Goal: Information Seeking & Learning: Learn about a topic

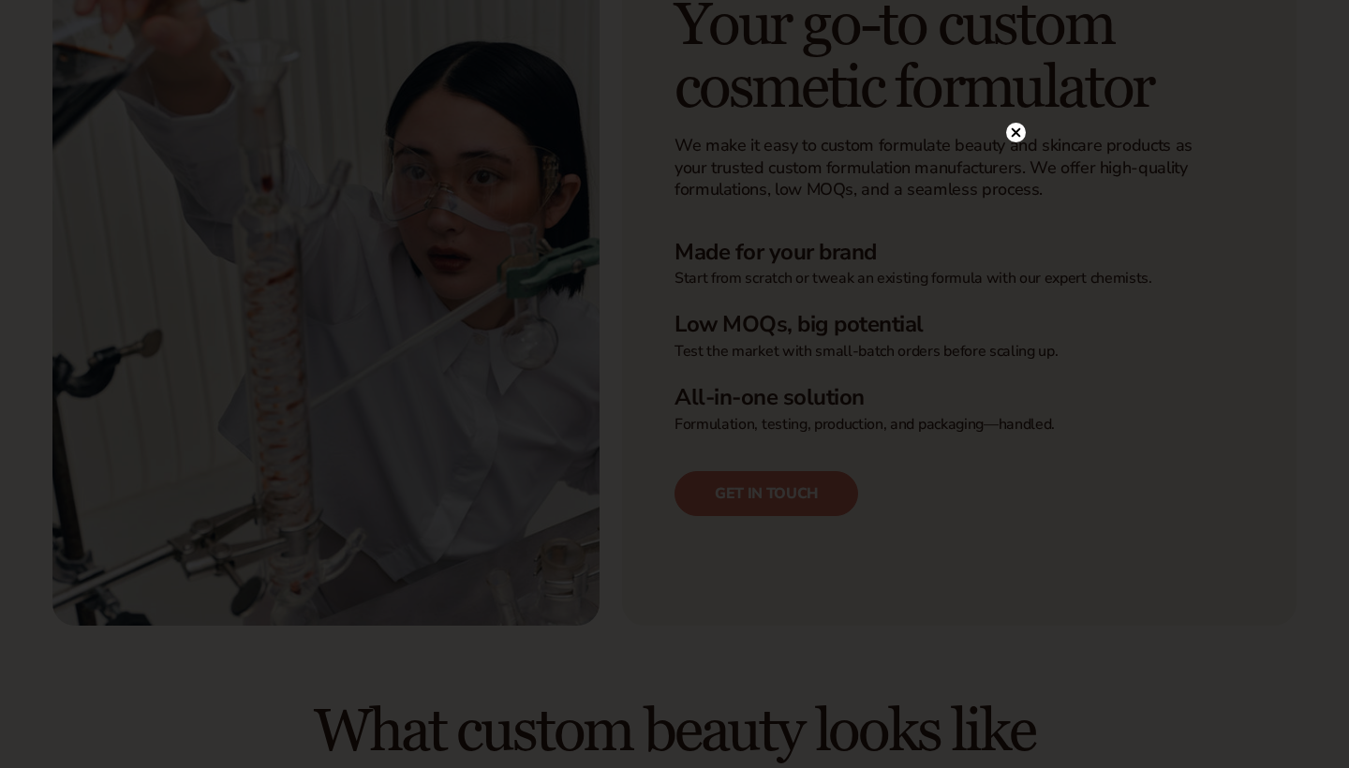
scroll to position [492, 0]
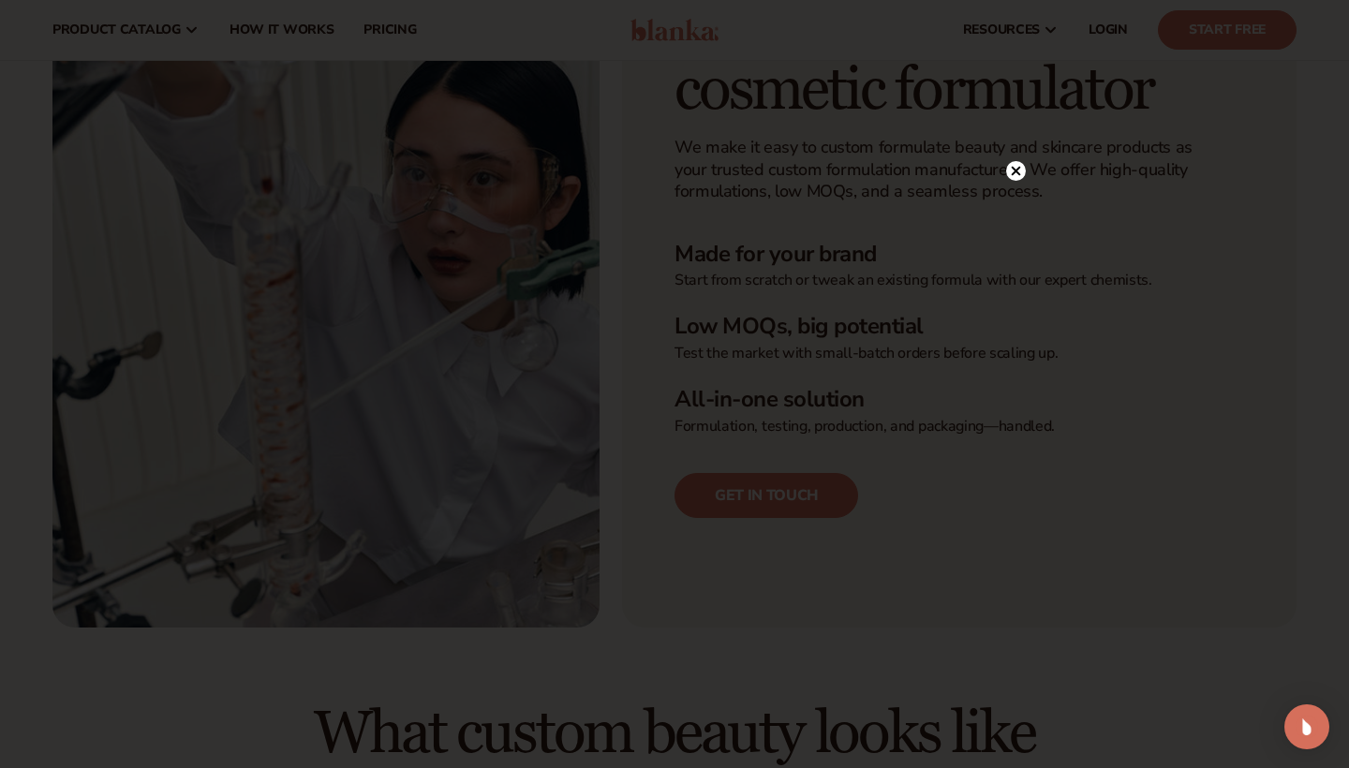
click at [1016, 169] on circle at bounding box center [1016, 171] width 20 height 20
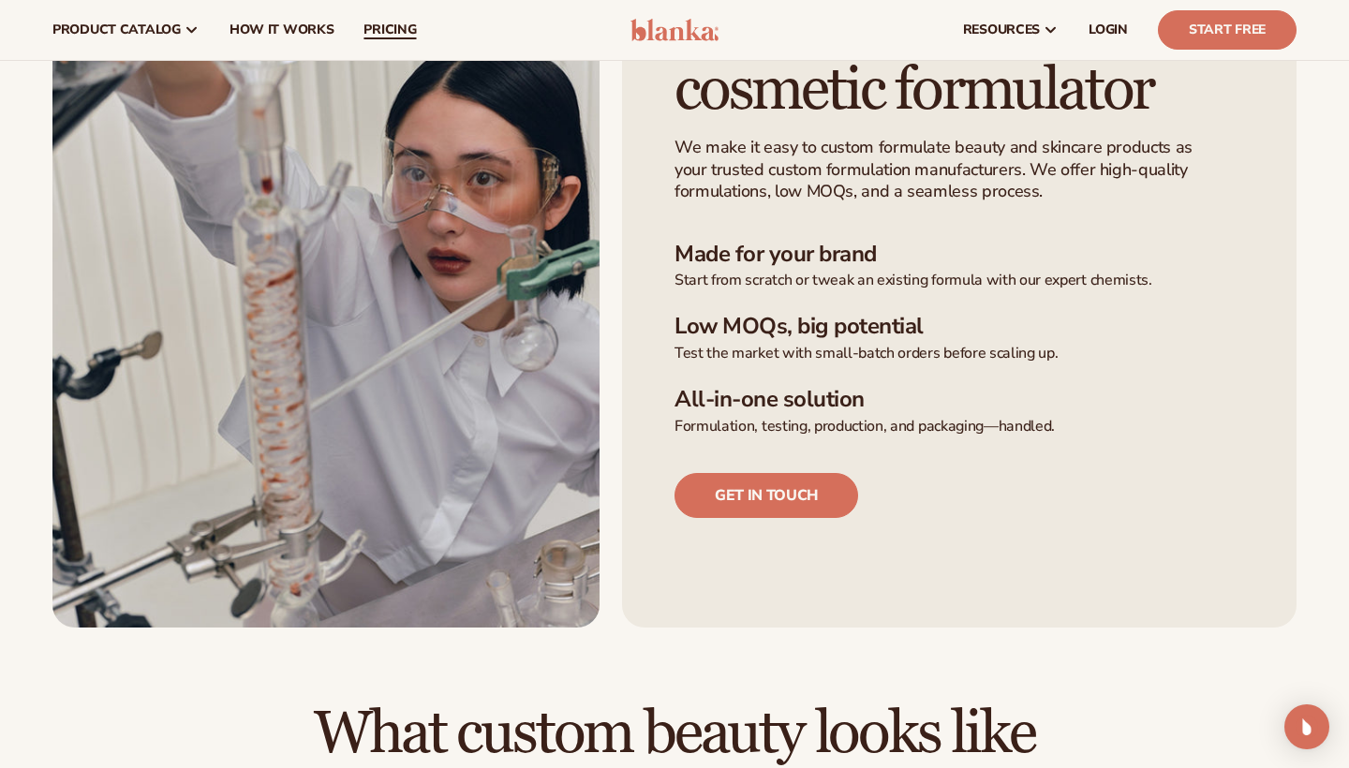
click at [402, 16] on link "pricing" at bounding box center [390, 30] width 82 height 60
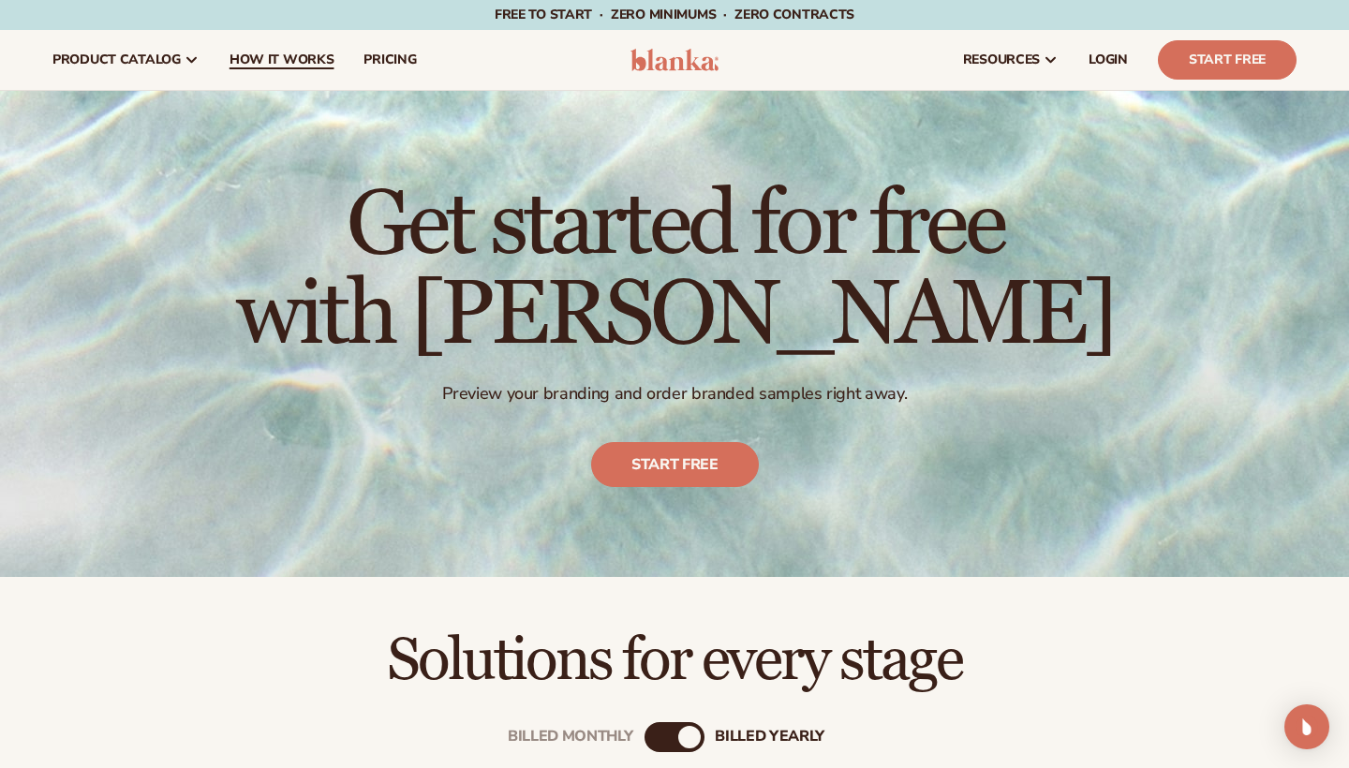
click at [305, 54] on span "How It Works" at bounding box center [282, 59] width 105 height 15
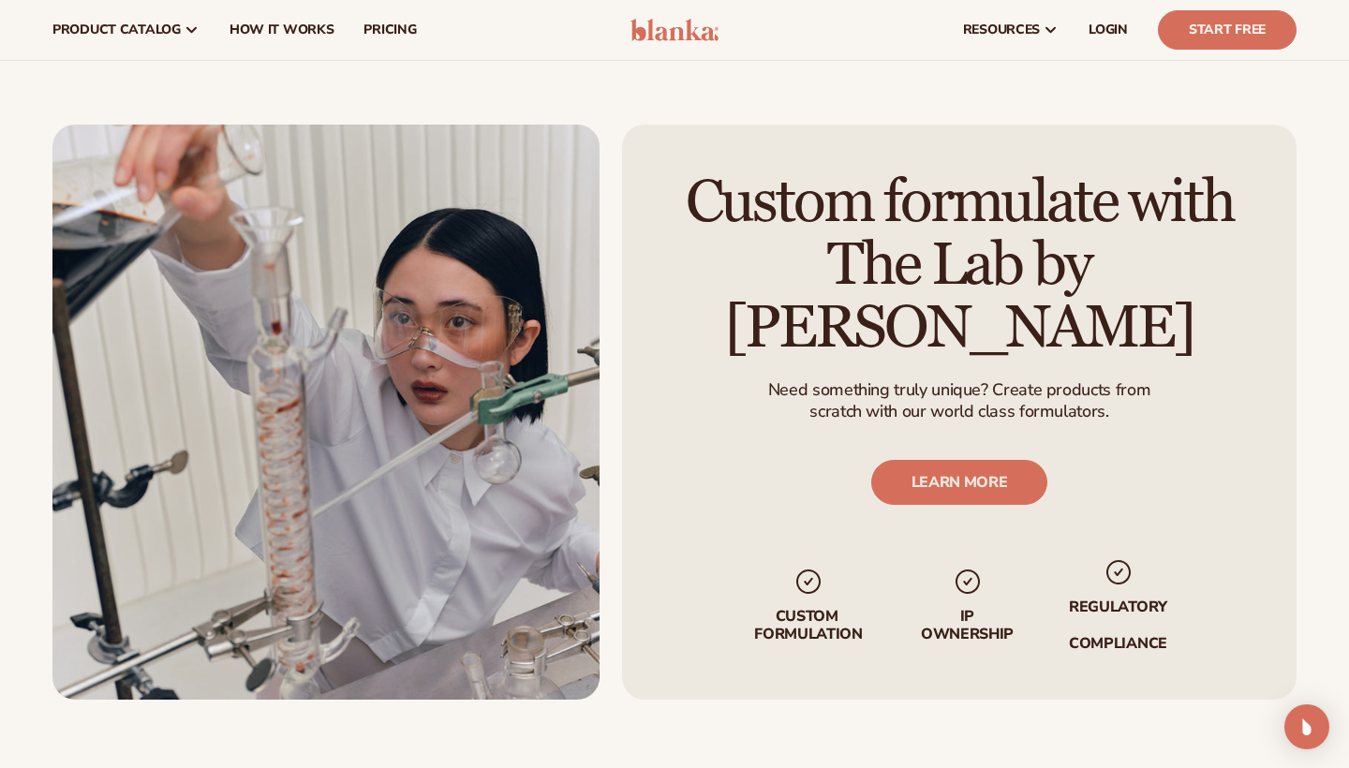
scroll to position [4820, 0]
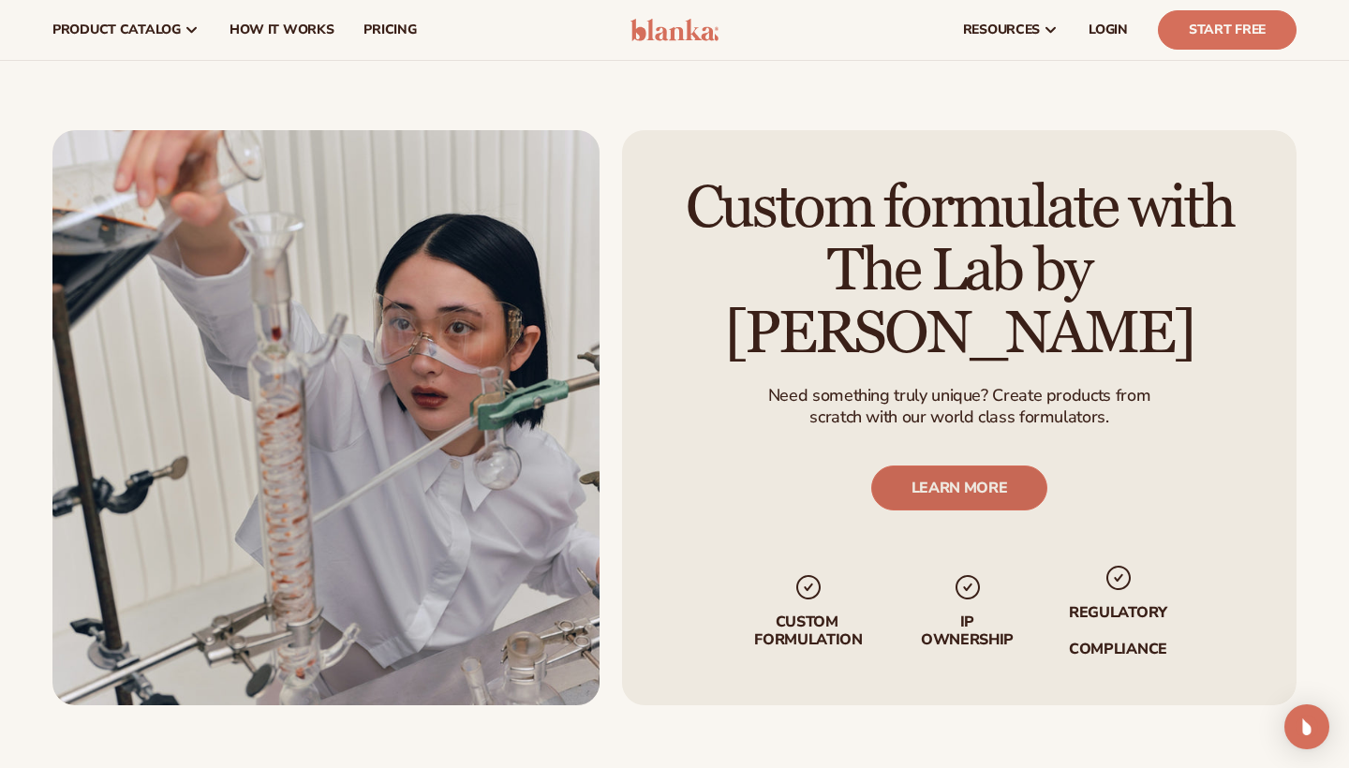
click at [996, 467] on link "LEARN MORE" at bounding box center [959, 489] width 177 height 45
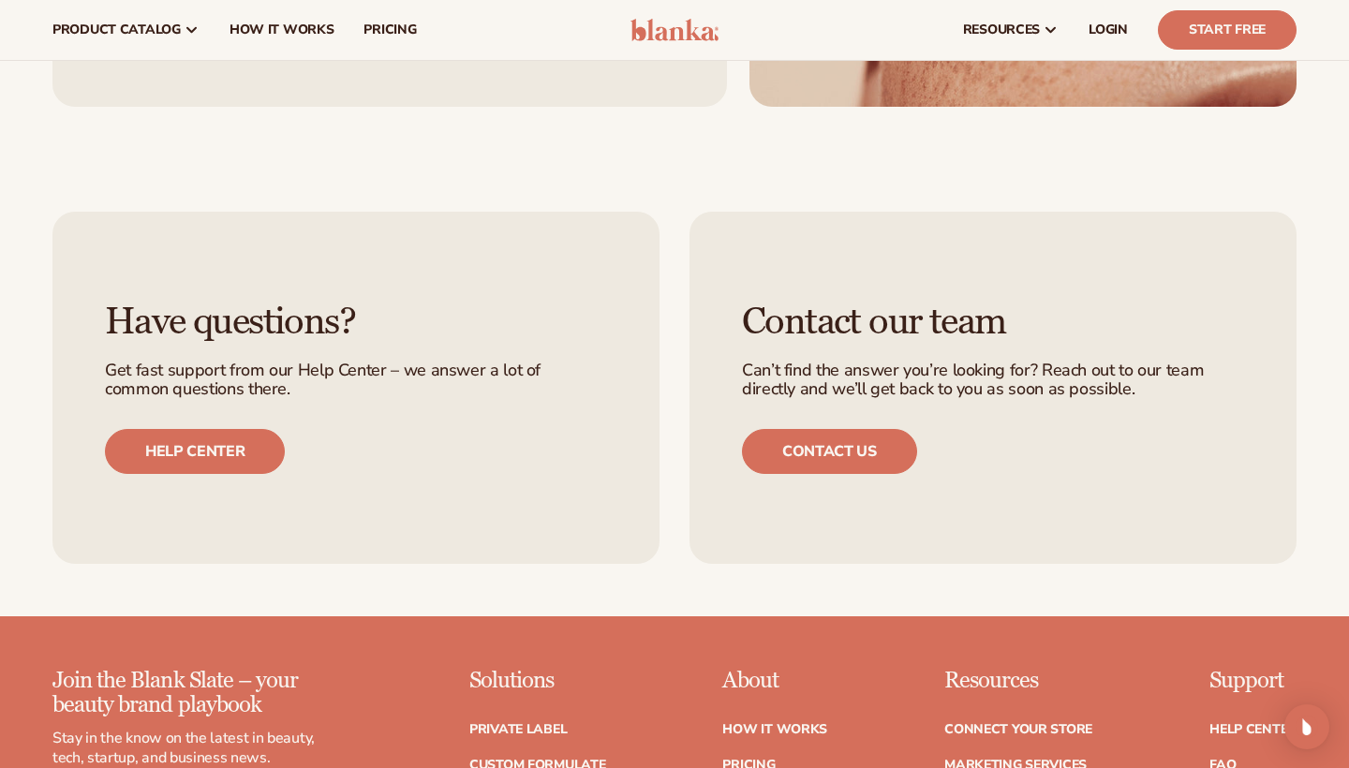
scroll to position [1784, 0]
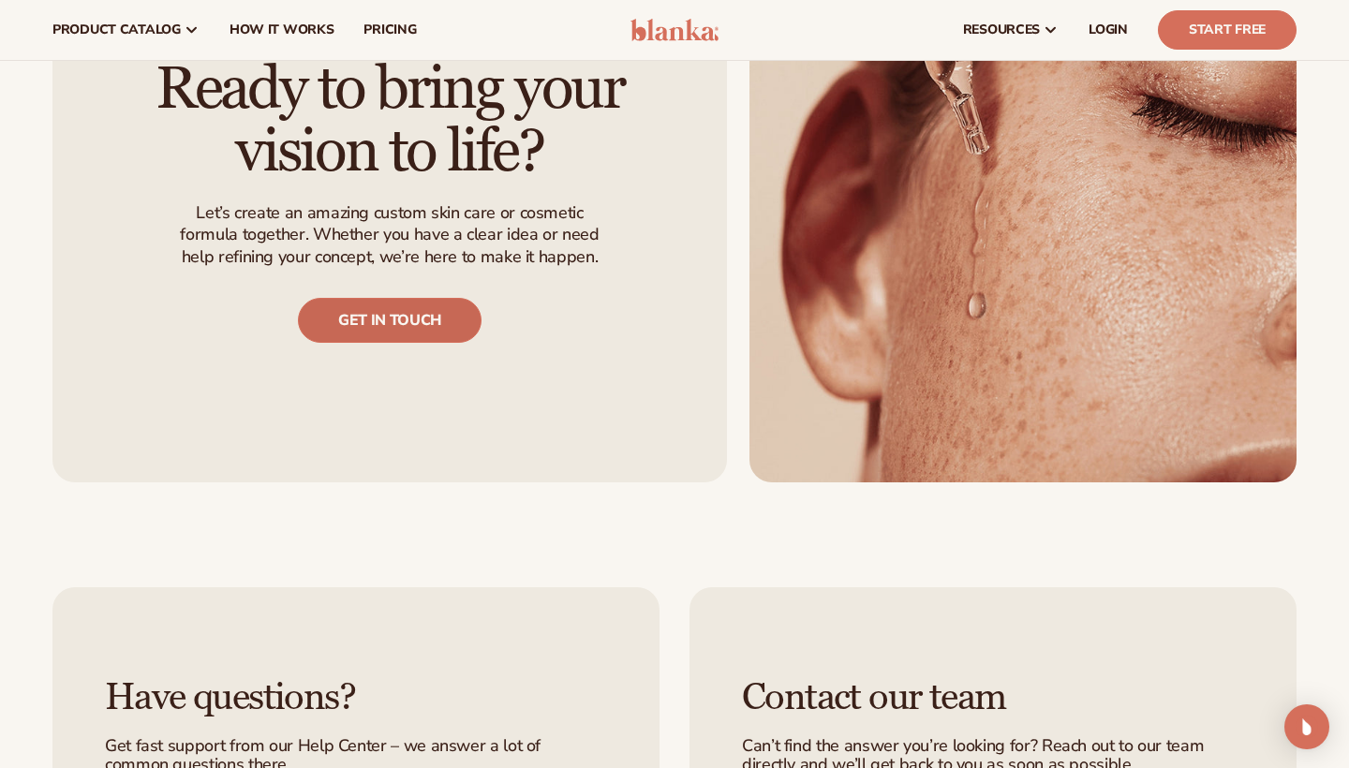
click at [425, 313] on link "Get in touch" at bounding box center [390, 320] width 184 height 45
